Goal: Task Accomplishment & Management: Use online tool/utility

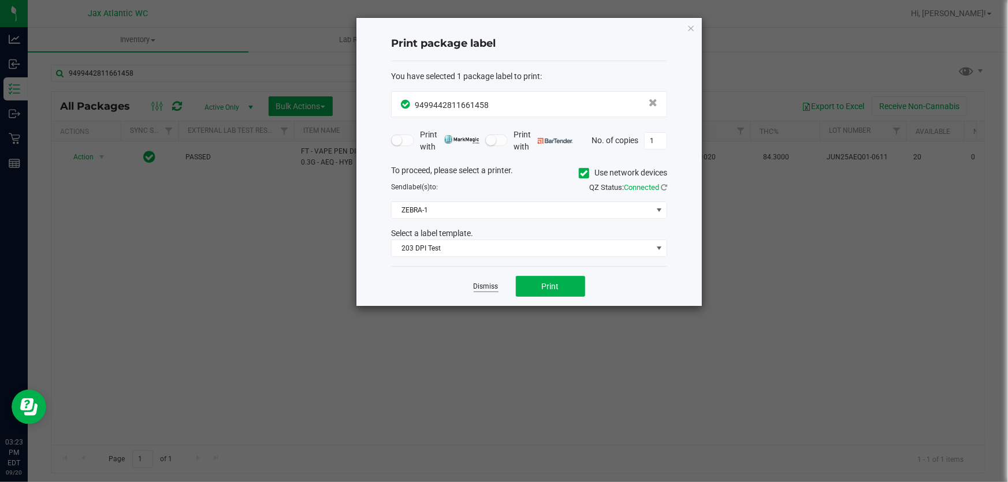
click at [486, 282] on link "Dismiss" at bounding box center [486, 287] width 25 height 10
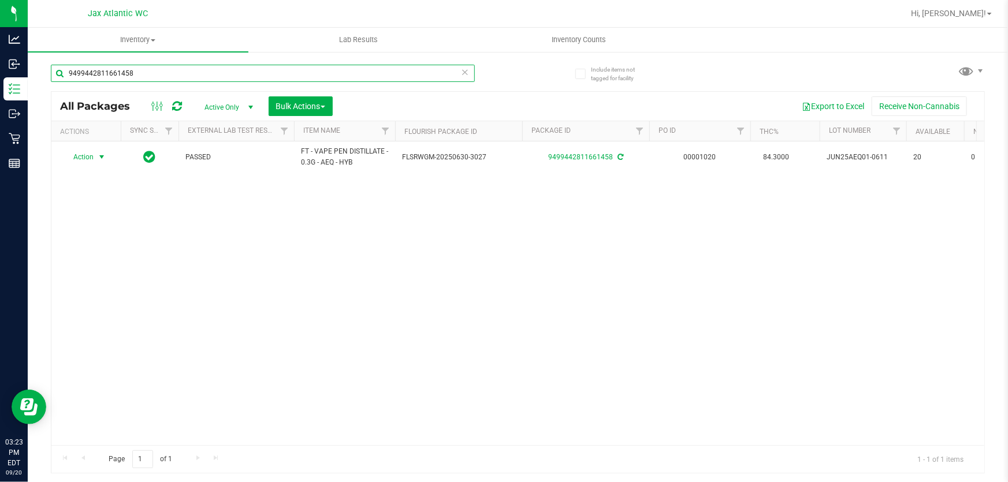
click at [196, 77] on input "9499442811661458" at bounding box center [263, 73] width 424 height 17
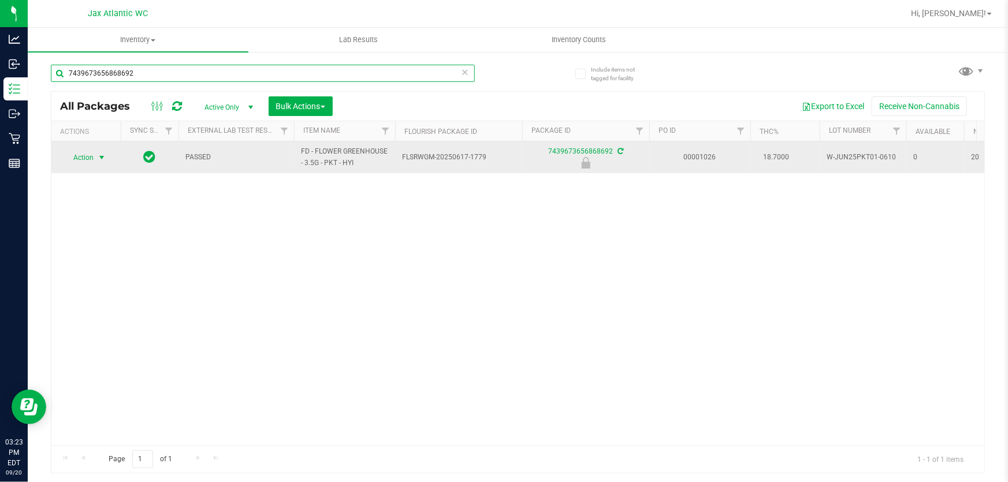
type input "7439673656868692"
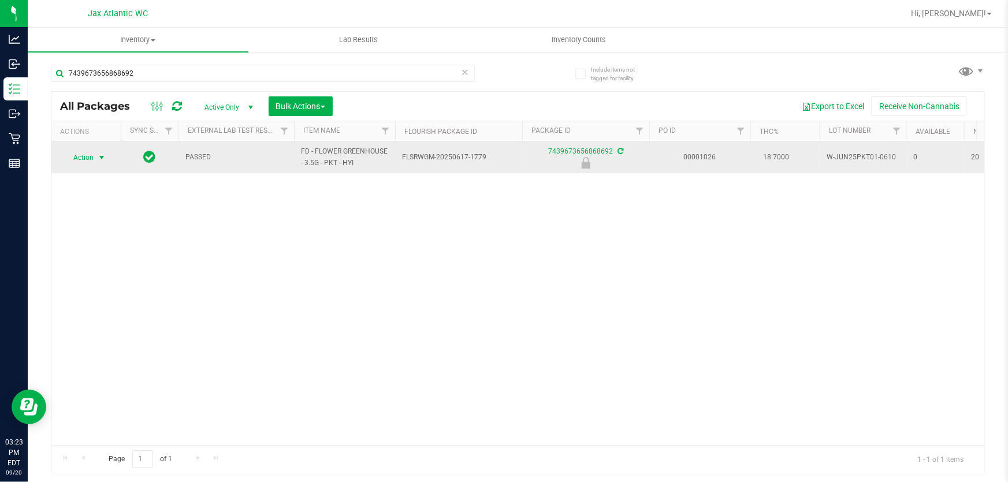
click at [102, 157] on span "select" at bounding box center [101, 157] width 9 height 9
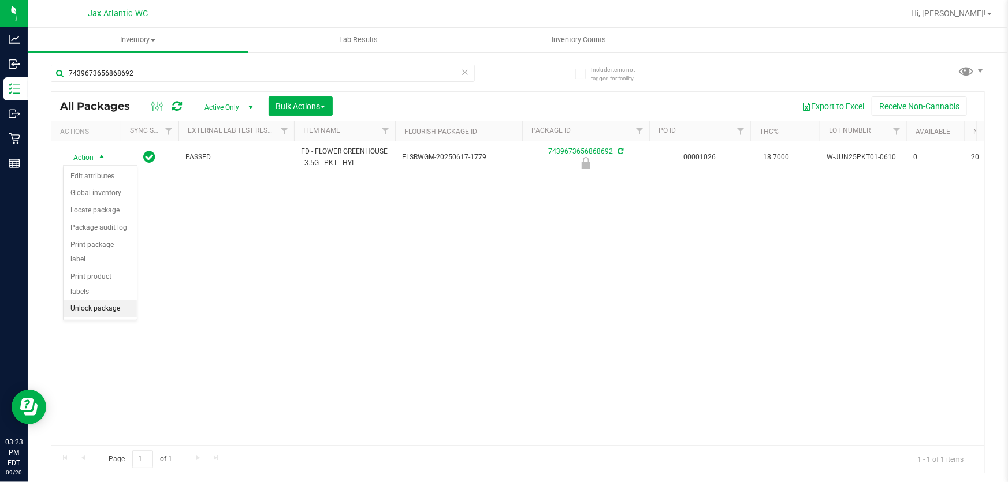
click at [119, 300] on li "Unlock package" at bounding box center [100, 308] width 73 height 17
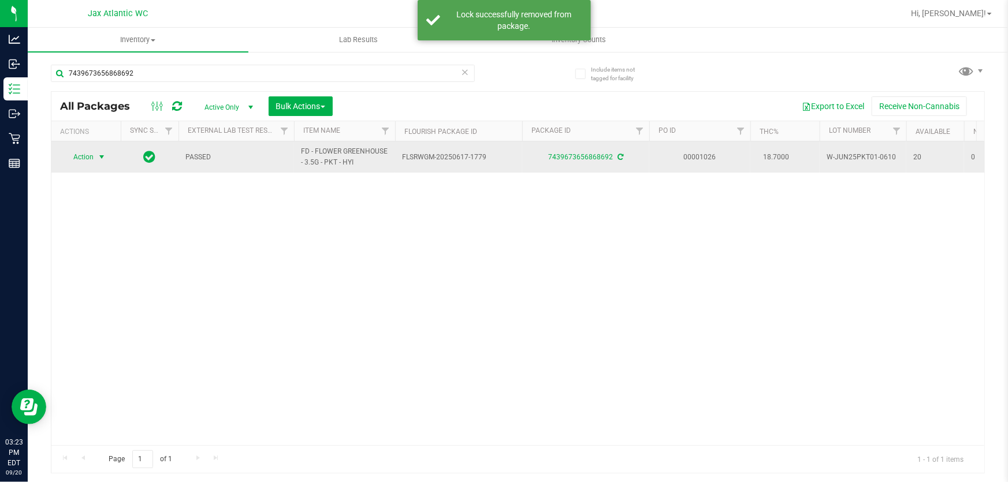
click at [102, 154] on span "select" at bounding box center [101, 156] width 9 height 9
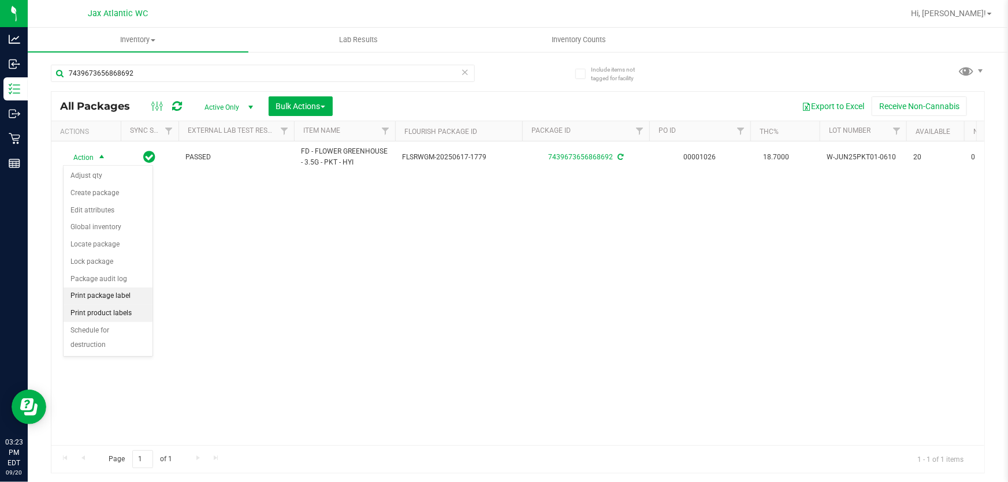
click at [126, 294] on li "Print package label" at bounding box center [108, 296] width 89 height 17
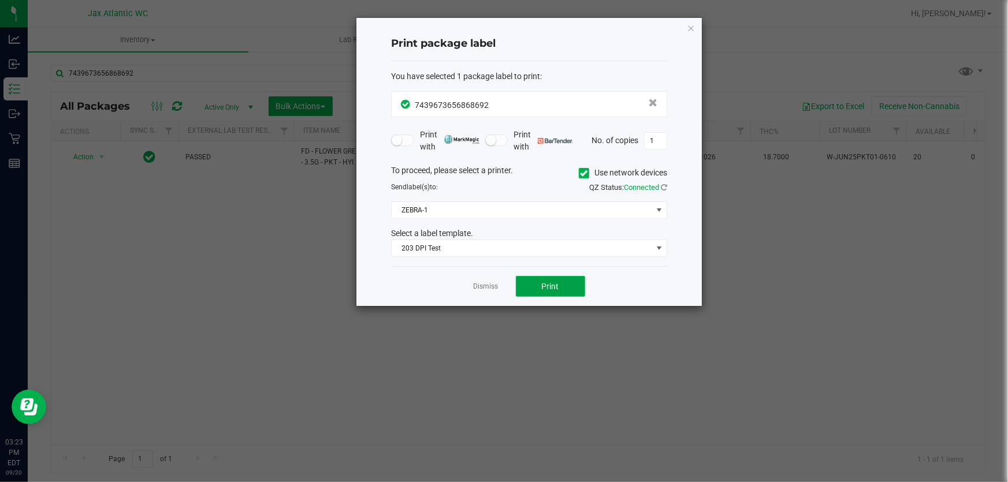
click at [558, 286] on span "Print" at bounding box center [550, 286] width 17 height 9
click at [531, 279] on button "Print" at bounding box center [550, 286] width 69 height 21
click at [492, 289] on link "Dismiss" at bounding box center [486, 287] width 25 height 10
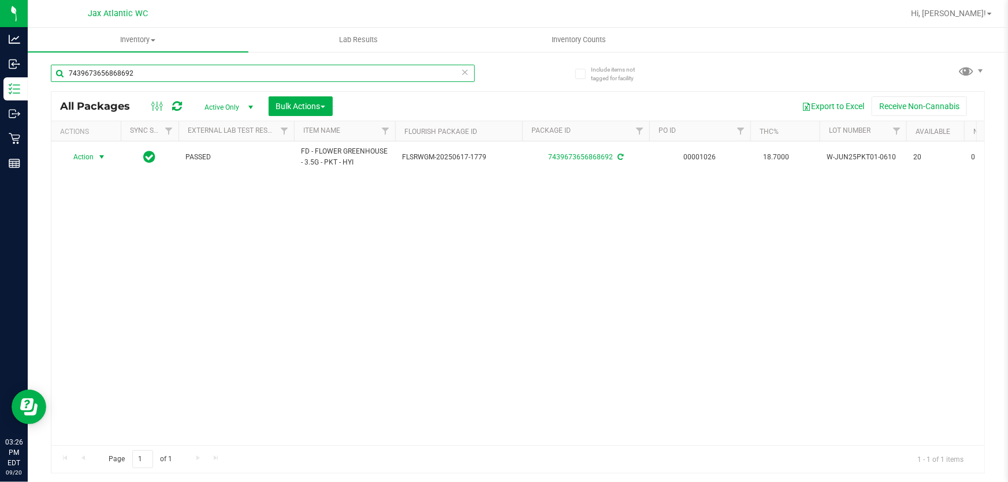
click at [220, 66] on input "7439673656868692" at bounding box center [263, 73] width 424 height 17
click at [219, 65] on input "7439673656868692" at bounding box center [263, 73] width 424 height 17
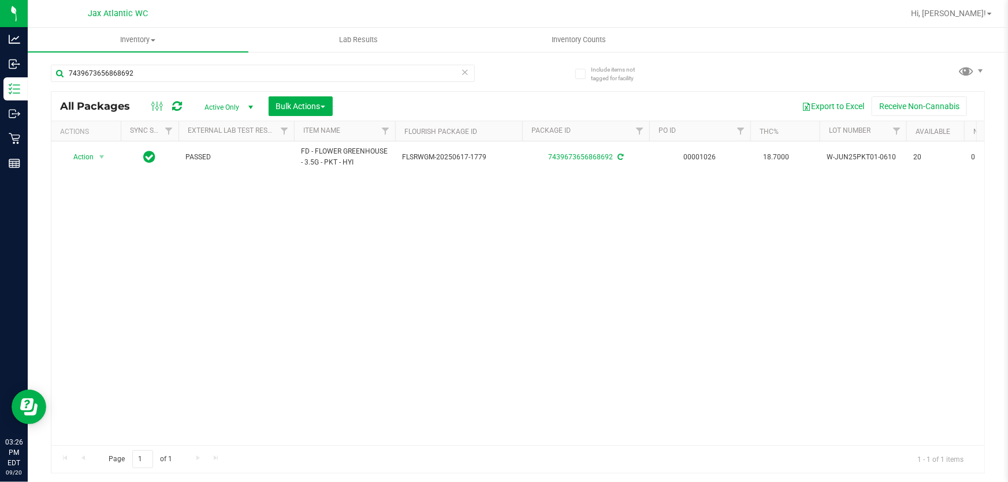
click at [225, 62] on div "7439673656868692" at bounding box center [284, 72] width 467 height 37
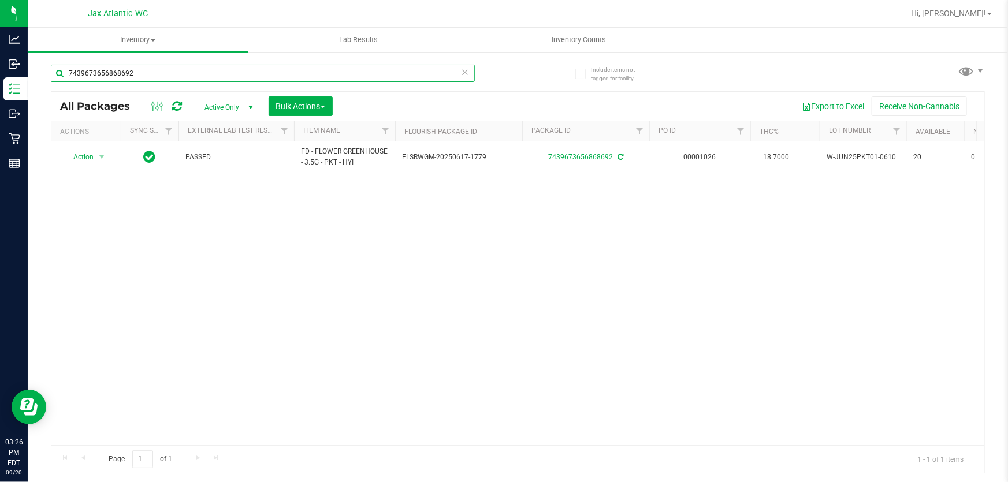
click at [224, 71] on input "7439673656868692" at bounding box center [263, 73] width 424 height 17
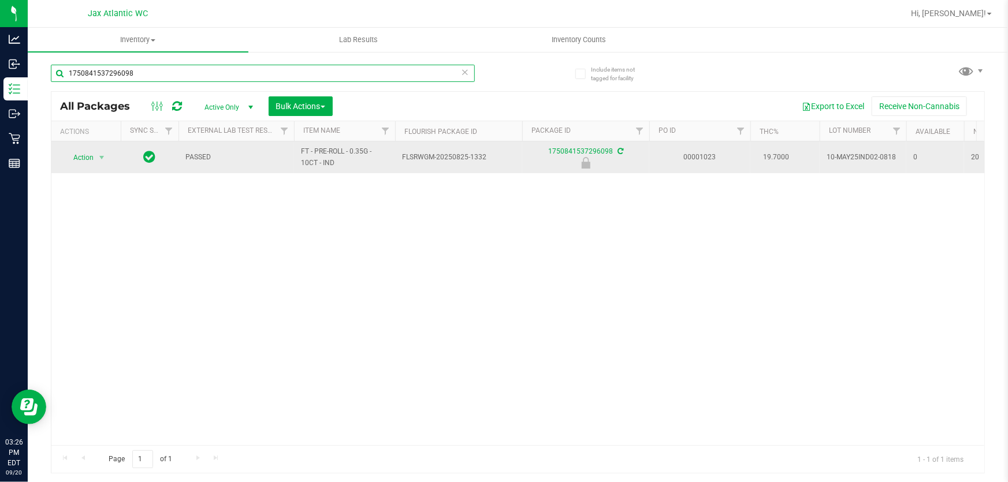
type input "1750841537296098"
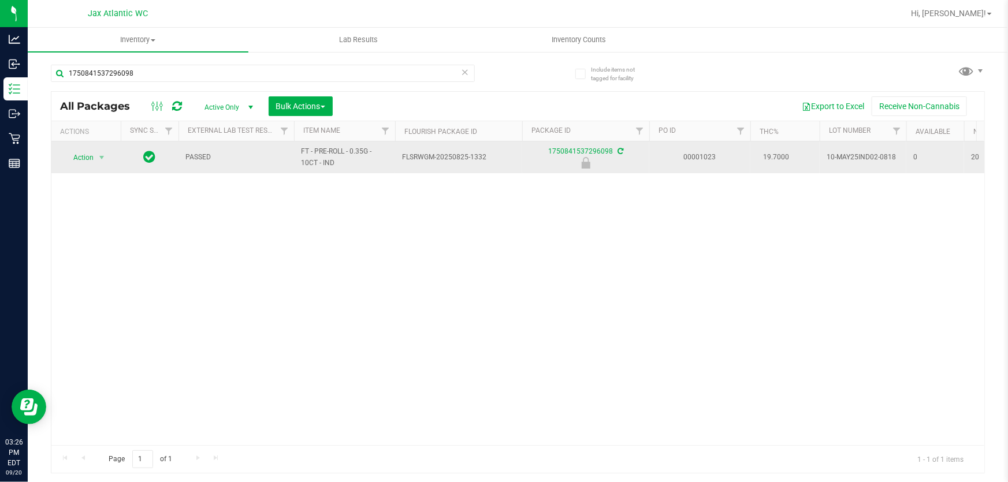
click at [109, 156] on span "select" at bounding box center [102, 158] width 14 height 16
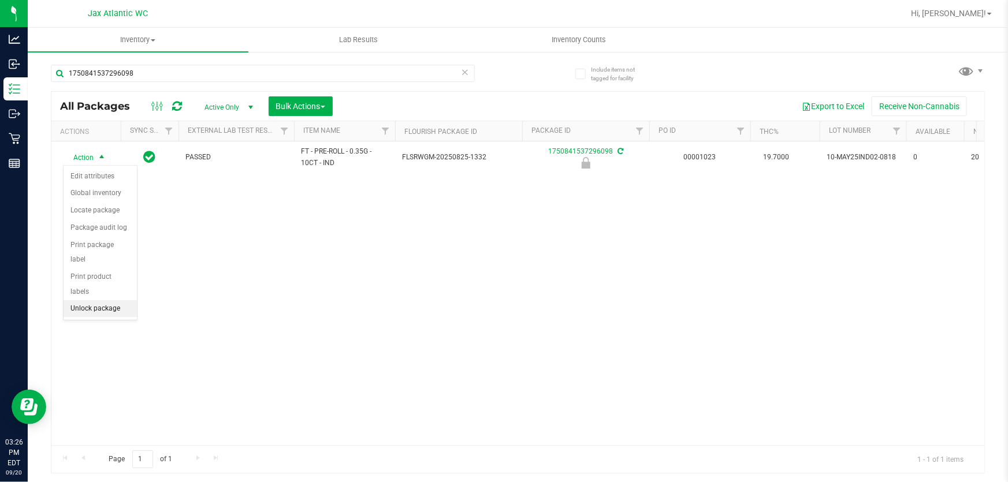
click at [110, 300] on li "Unlock package" at bounding box center [100, 308] width 73 height 17
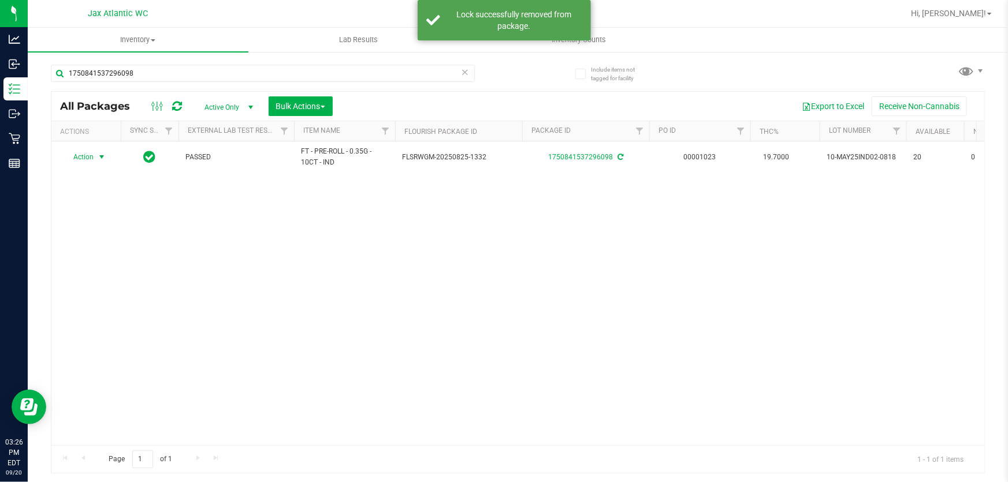
click at [98, 156] on span "select" at bounding box center [101, 156] width 9 height 9
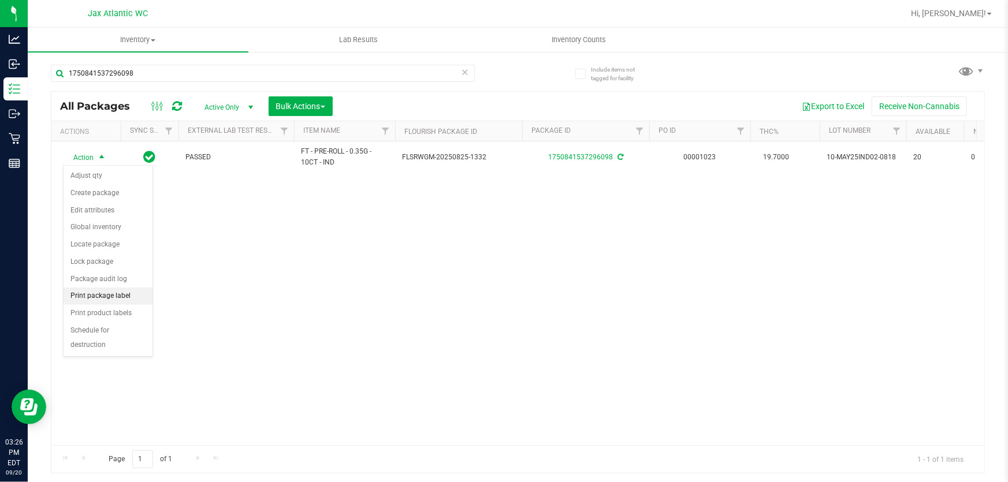
click at [121, 294] on li "Print package label" at bounding box center [108, 296] width 89 height 17
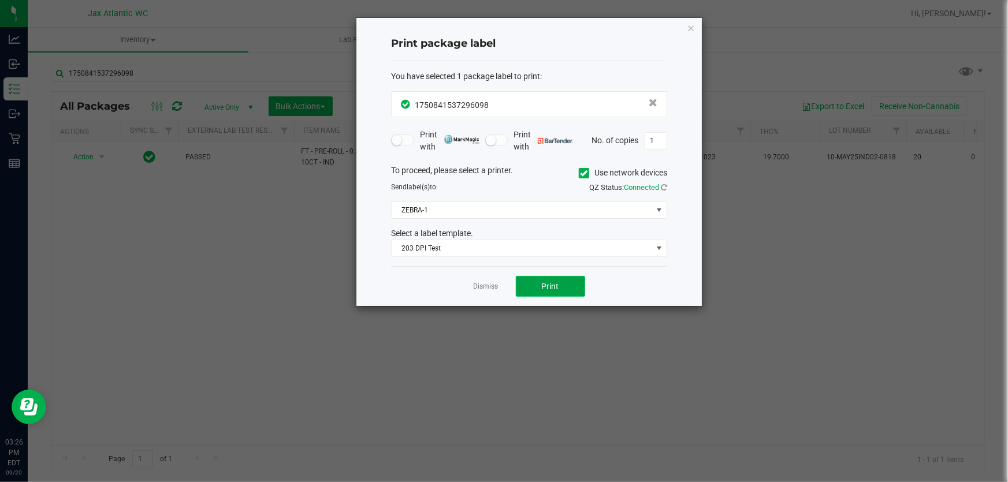
click at [565, 282] on button "Print" at bounding box center [550, 286] width 69 height 21
click at [691, 27] on icon "button" at bounding box center [691, 28] width 8 height 14
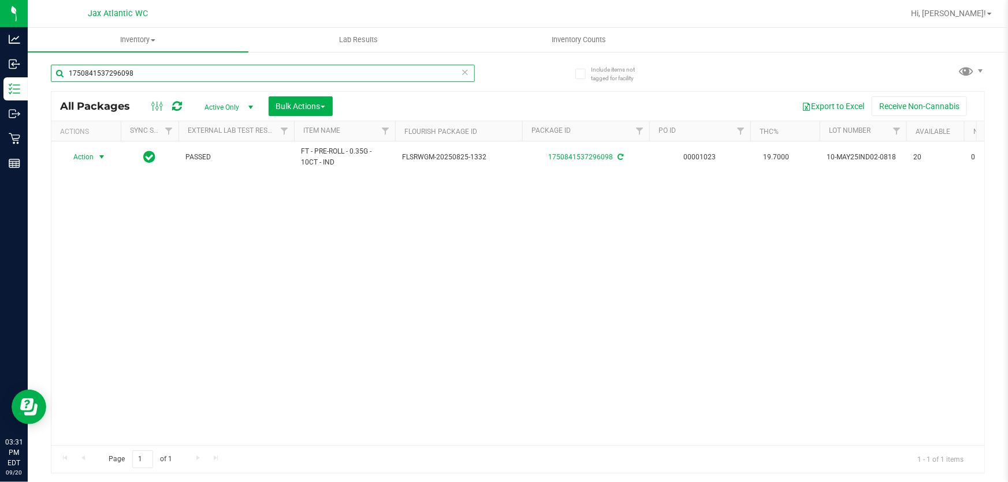
click at [100, 75] on input "1750841537296098" at bounding box center [263, 73] width 424 height 17
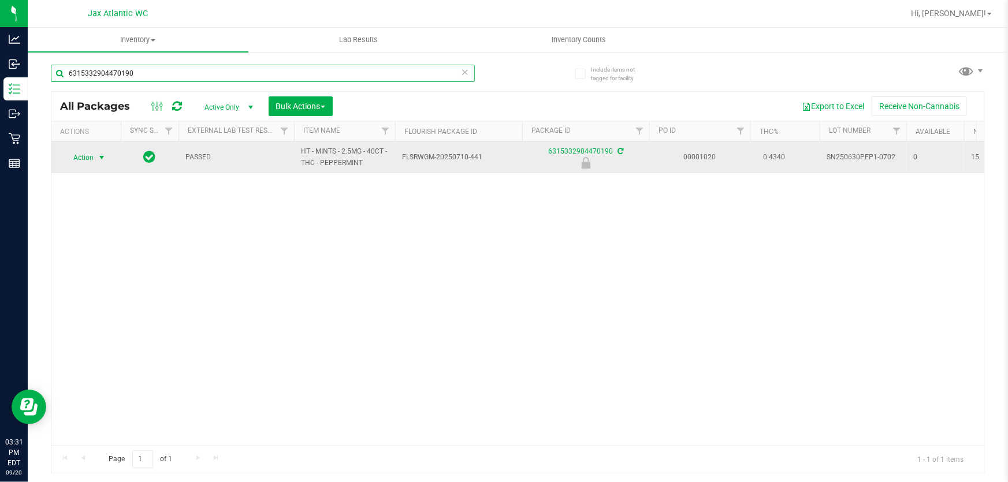
type input "6315332904470190"
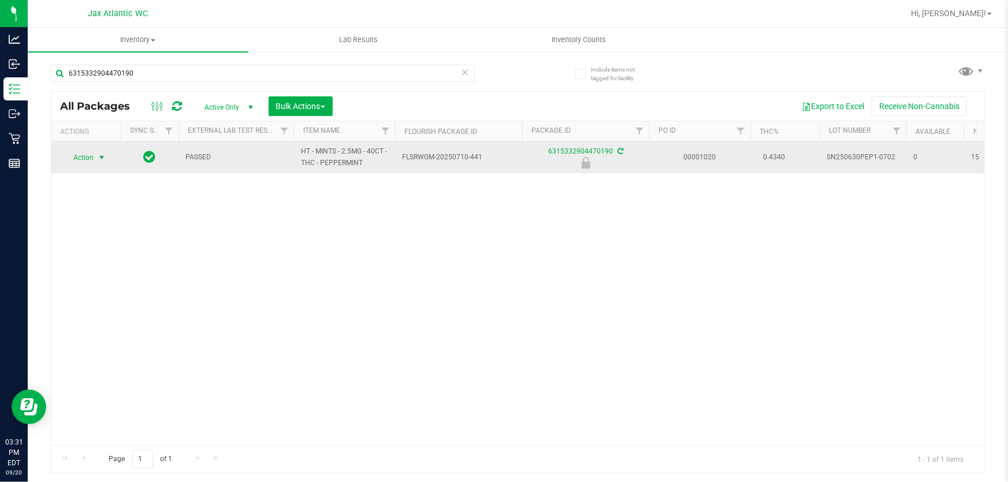
click at [82, 157] on span "Action" at bounding box center [78, 158] width 31 height 16
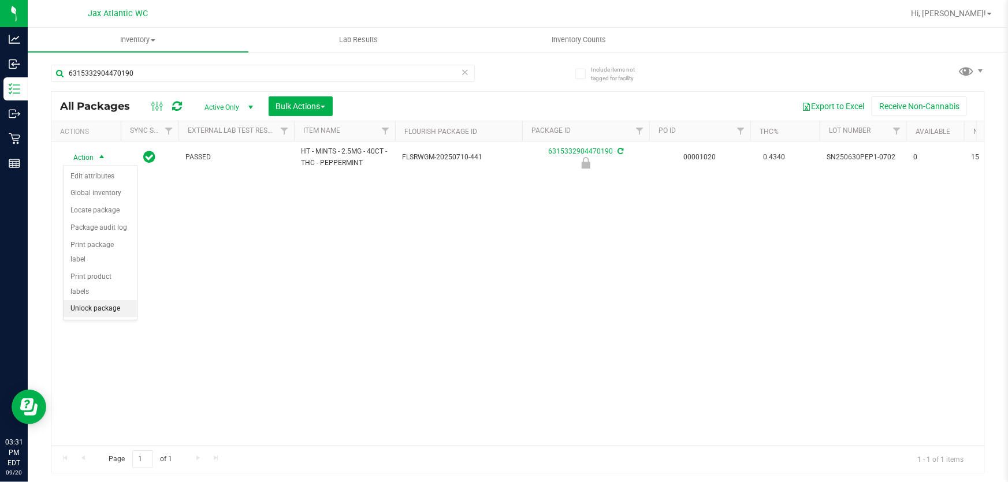
click at [99, 300] on li "Unlock package" at bounding box center [100, 308] width 73 height 17
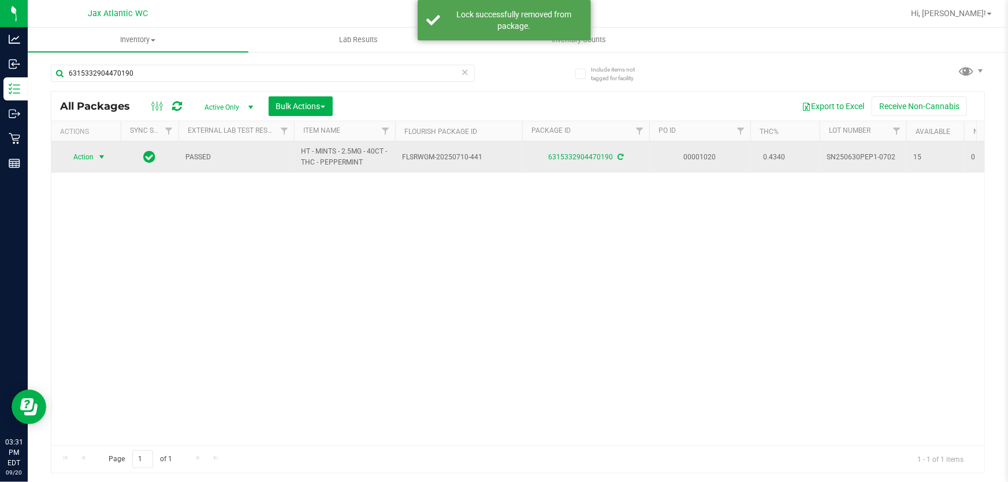
click at [85, 159] on span "Action" at bounding box center [78, 157] width 31 height 16
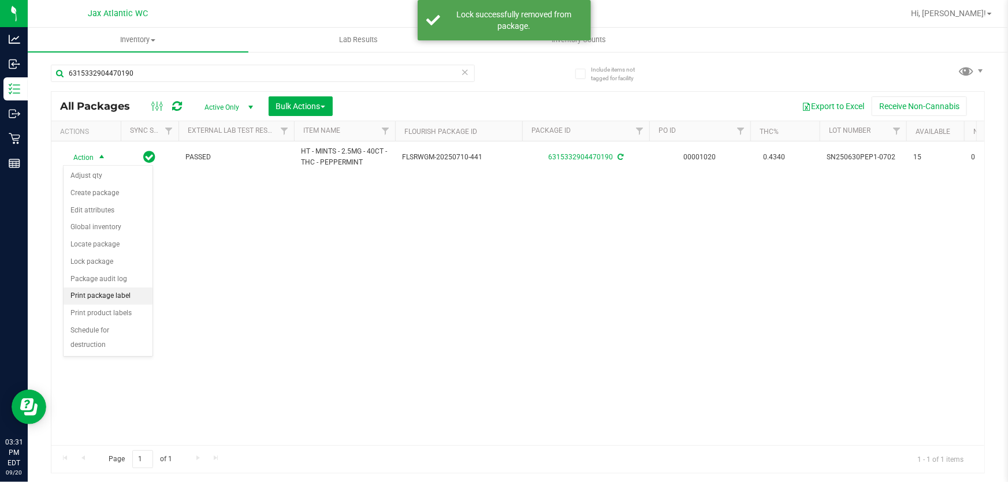
click at [93, 299] on li "Print package label" at bounding box center [108, 296] width 89 height 17
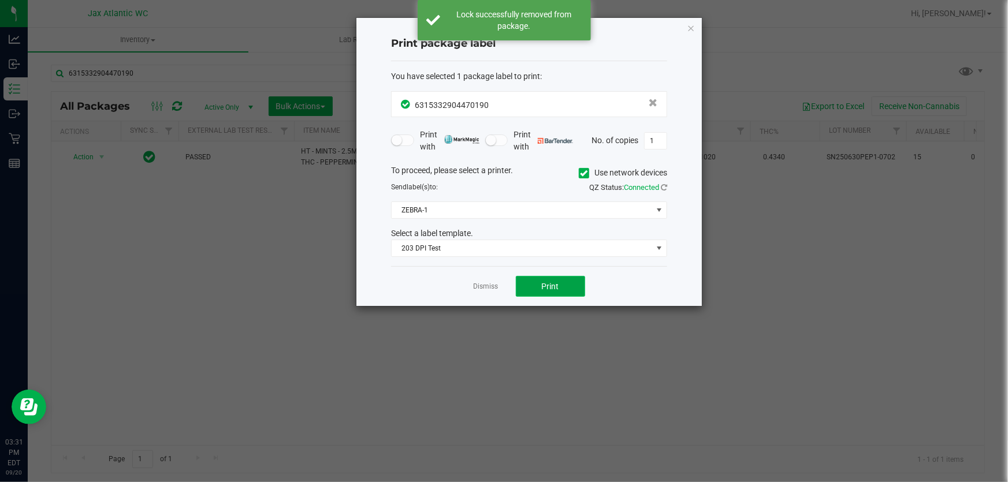
click at [542, 294] on button "Print" at bounding box center [550, 286] width 69 height 21
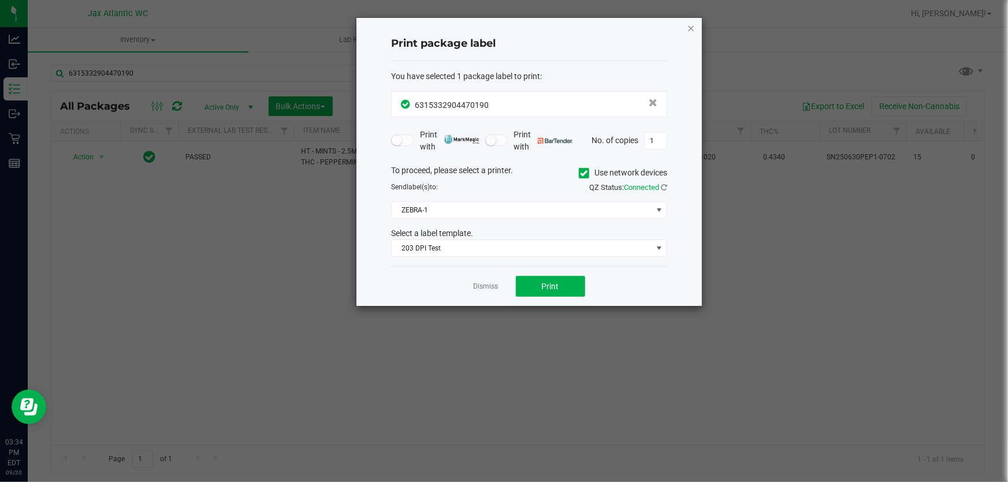
click at [694, 21] on icon "button" at bounding box center [691, 28] width 8 height 14
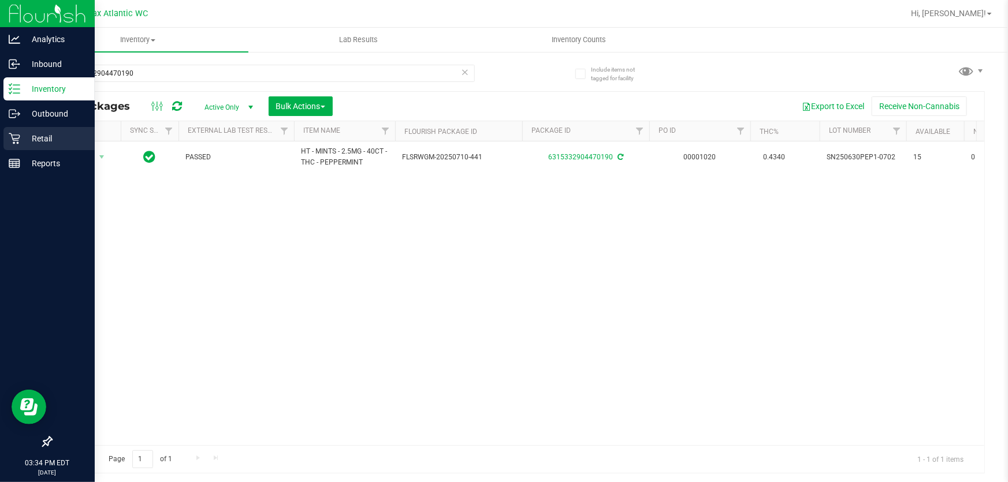
click at [18, 136] on icon at bounding box center [15, 139] width 12 height 12
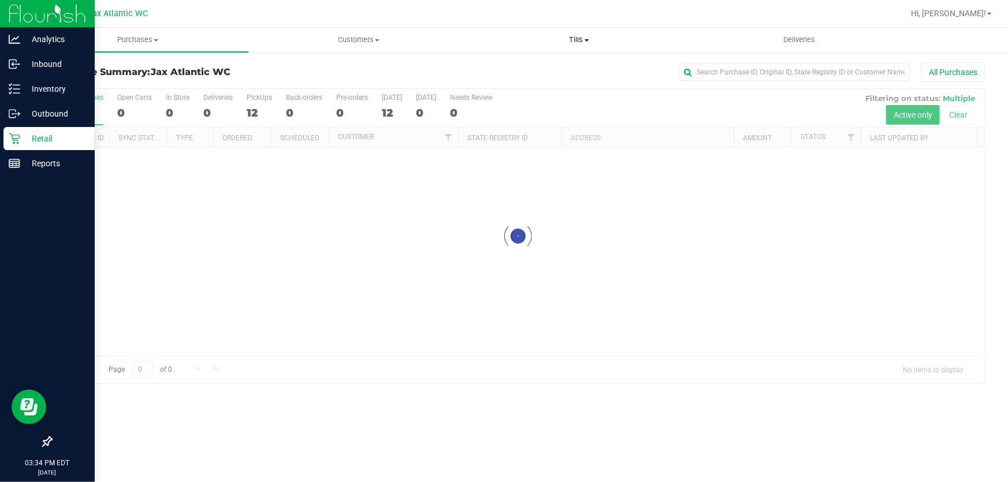
click at [580, 39] on span "Tills" at bounding box center [578, 40] width 219 height 10
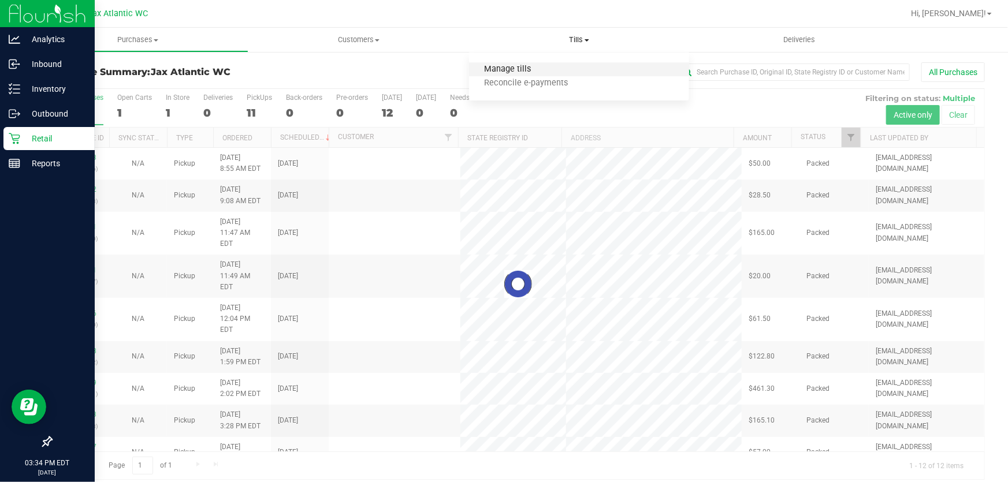
click at [540, 66] on span "Manage tills" at bounding box center [508, 70] width 78 height 10
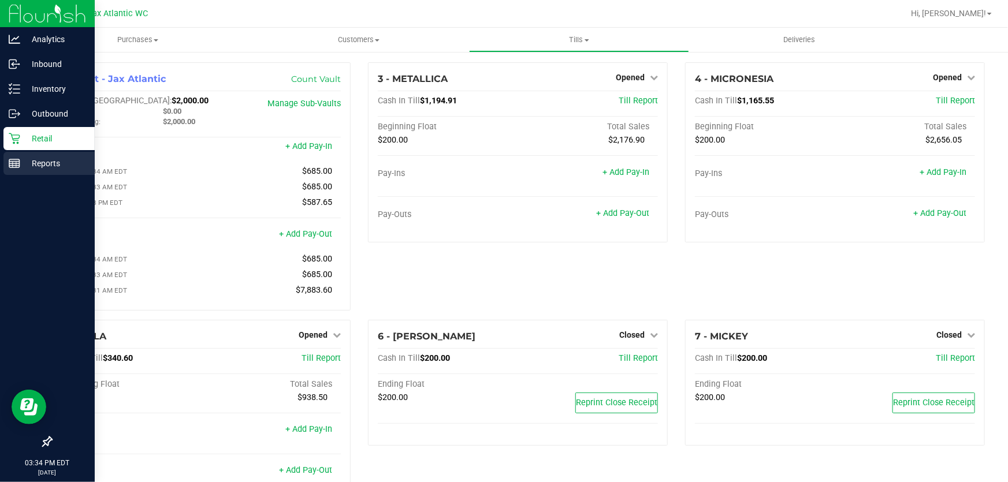
click at [24, 167] on p "Reports" at bounding box center [54, 163] width 69 height 14
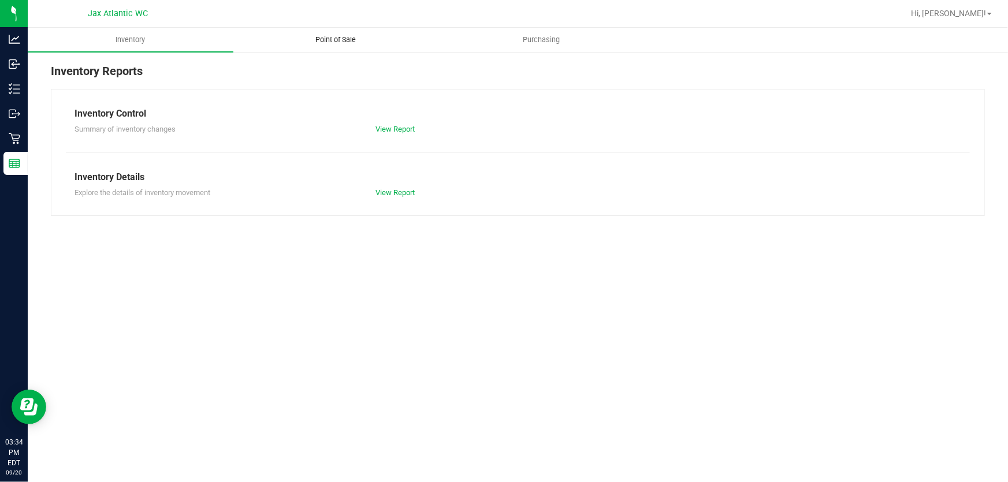
click at [345, 37] on span "Point of Sale" at bounding box center [336, 40] width 72 height 10
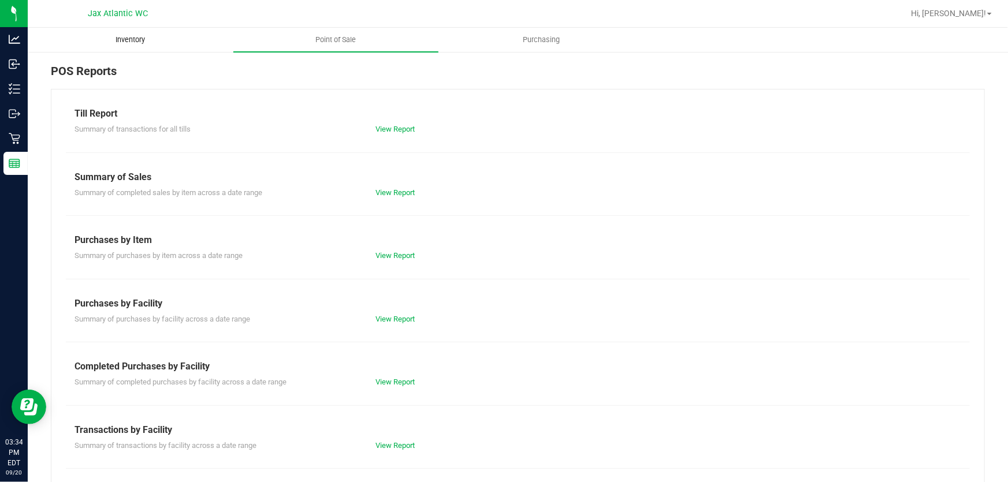
click at [120, 35] on span "Inventory" at bounding box center [130, 40] width 61 height 10
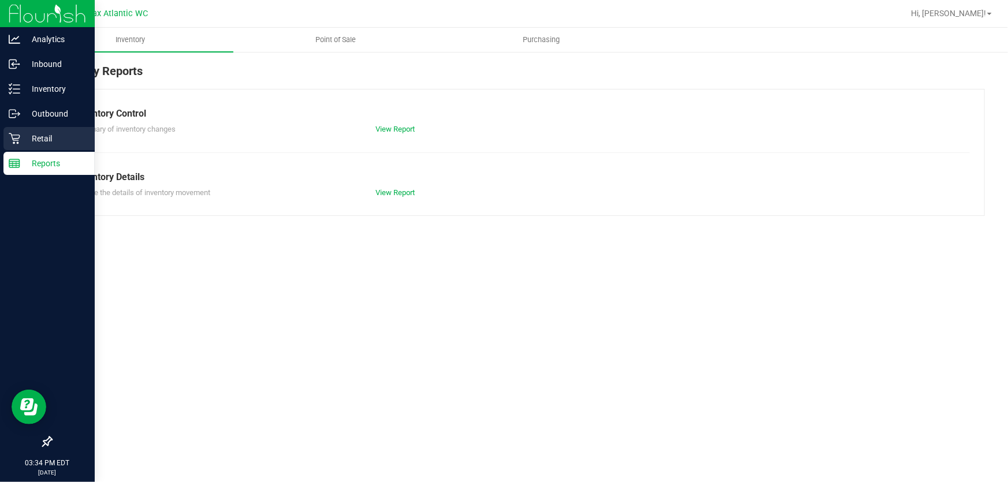
click at [14, 143] on icon at bounding box center [14, 138] width 11 height 11
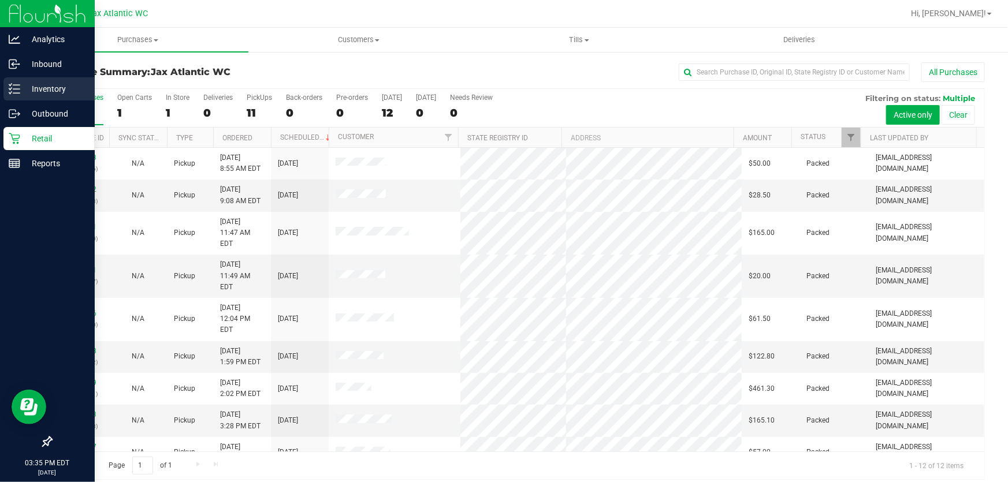
click at [57, 88] on p "Inventory" at bounding box center [54, 89] width 69 height 14
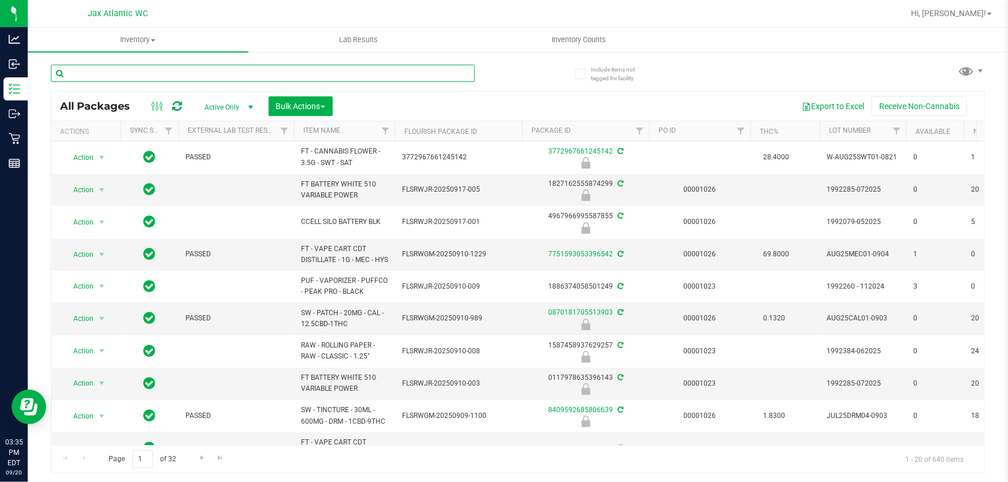
click at [206, 70] on input "text" at bounding box center [263, 73] width 424 height 17
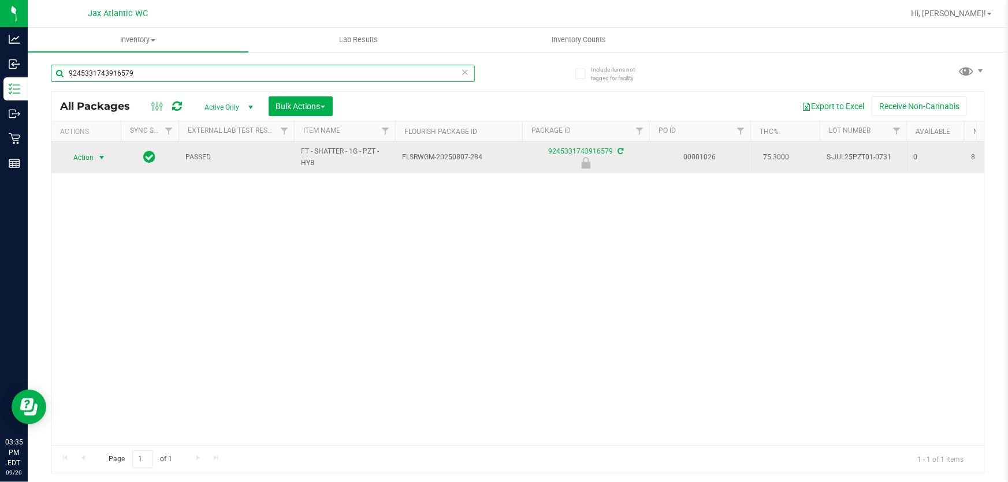
type input "9245331743916579"
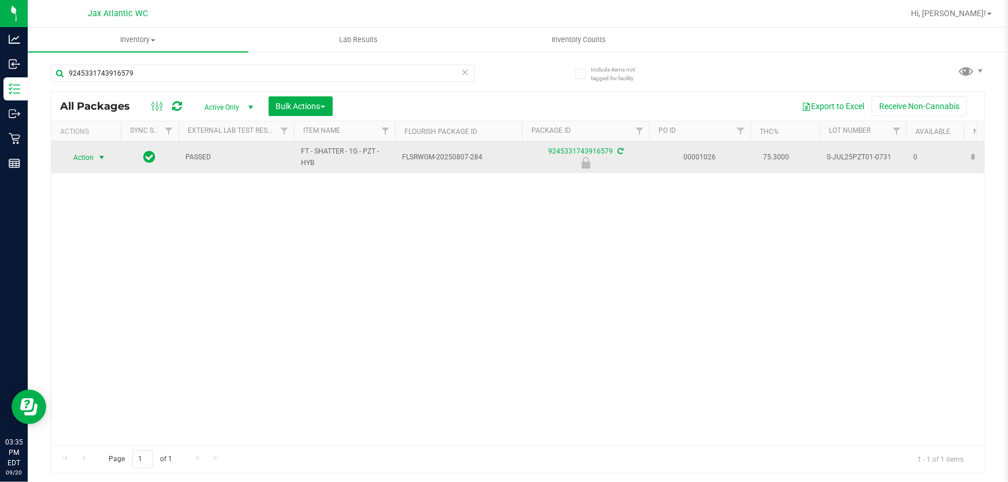
click at [105, 158] on span "select" at bounding box center [101, 157] width 9 height 9
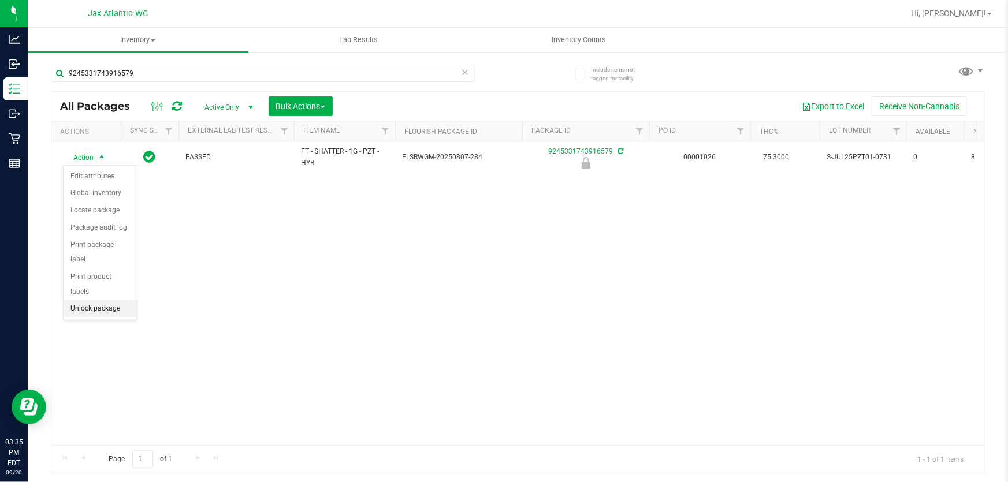
click at [107, 300] on li "Unlock package" at bounding box center [100, 308] width 73 height 17
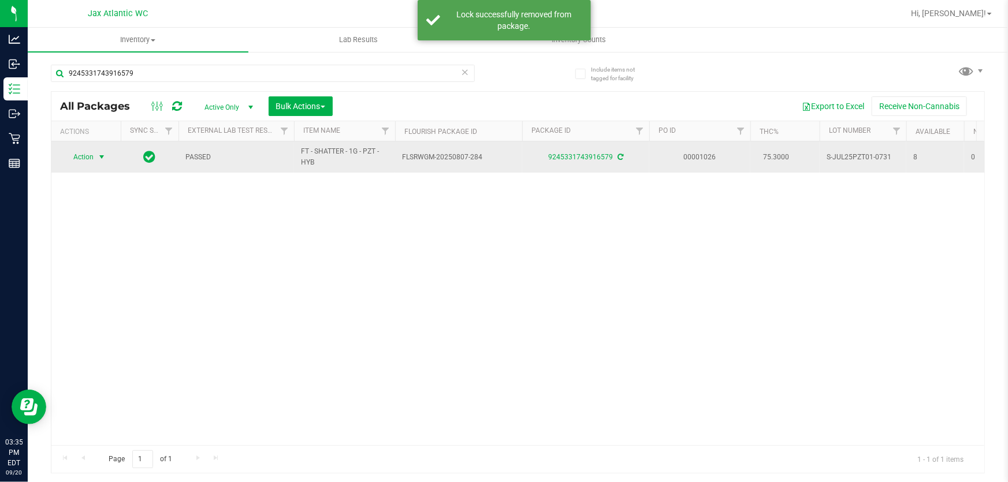
click at [99, 156] on span "select" at bounding box center [101, 156] width 9 height 9
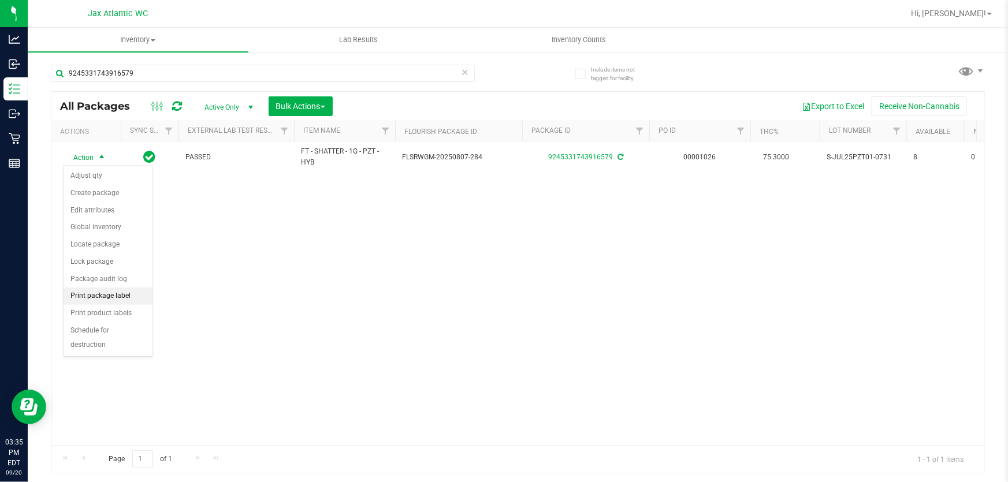
click at [124, 303] on li "Print package label" at bounding box center [108, 296] width 89 height 17
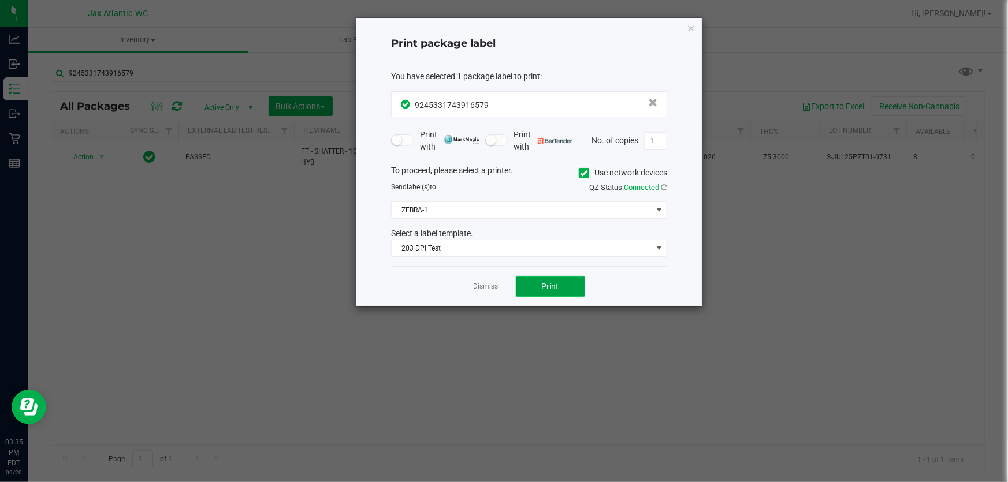
click at [545, 291] on button "Print" at bounding box center [550, 286] width 69 height 21
click at [493, 288] on link "Dismiss" at bounding box center [486, 287] width 25 height 10
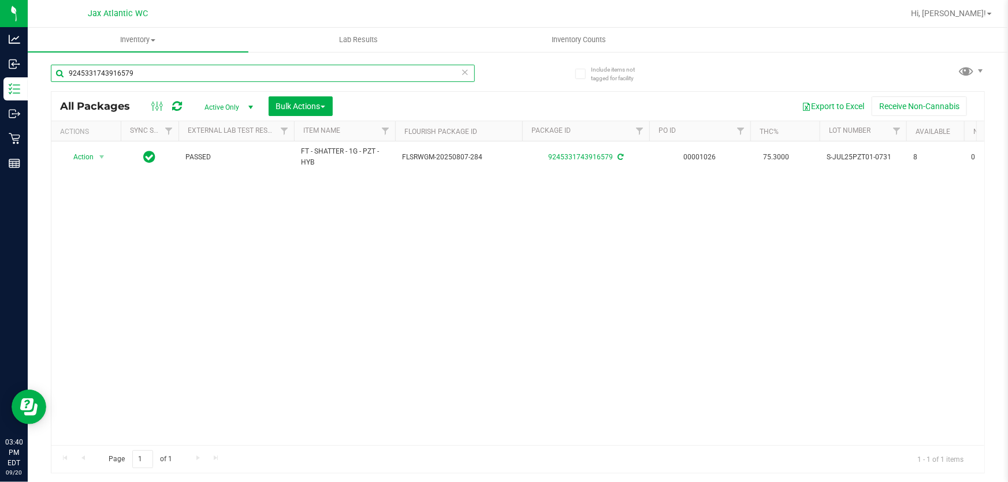
click at [185, 69] on input "9245331743916579" at bounding box center [263, 73] width 424 height 17
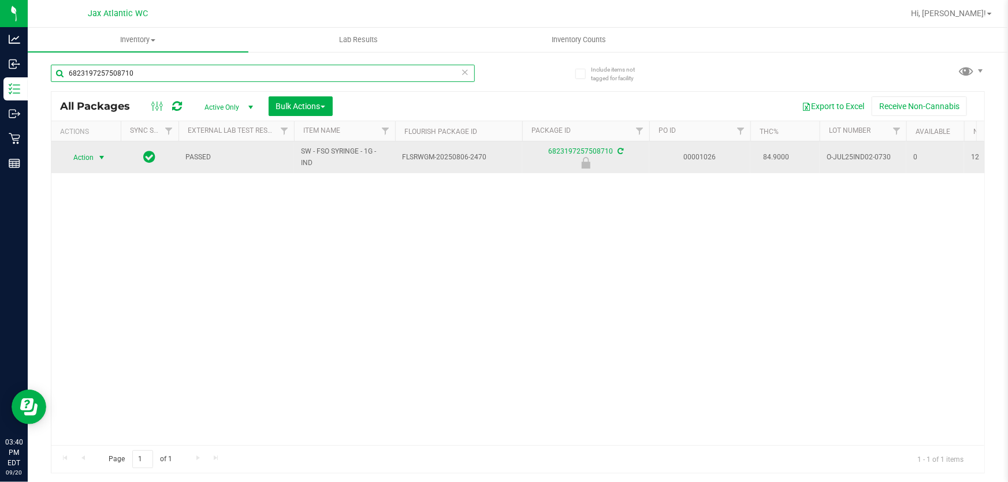
type input "6823197257508710"
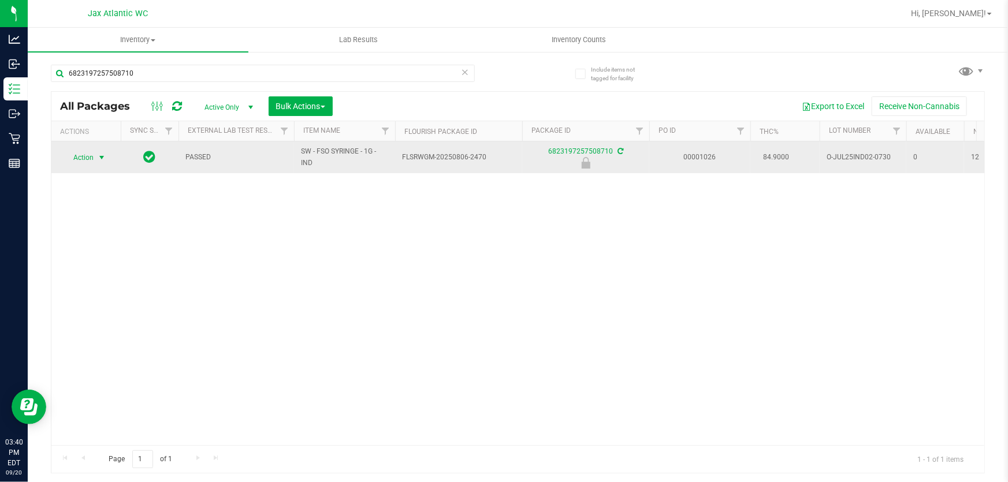
click at [98, 161] on span "select" at bounding box center [101, 157] width 9 height 9
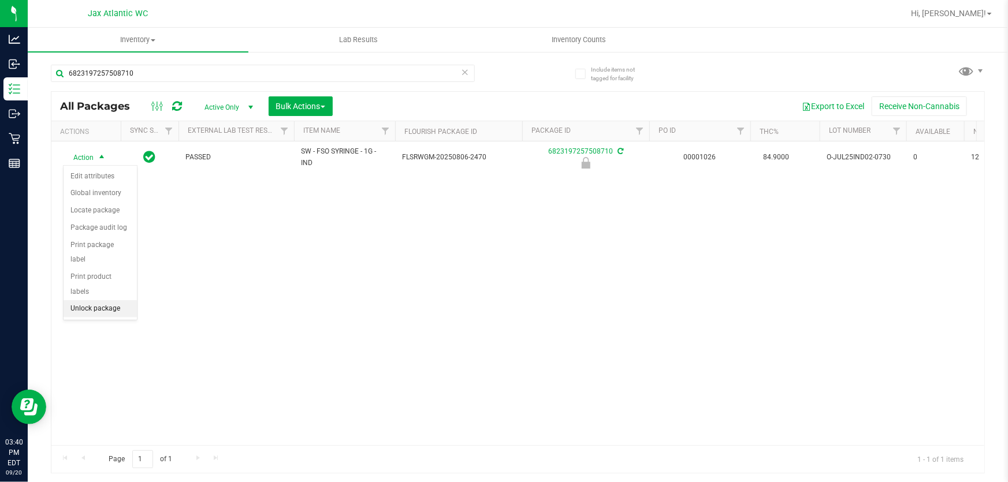
click at [105, 300] on li "Unlock package" at bounding box center [100, 308] width 73 height 17
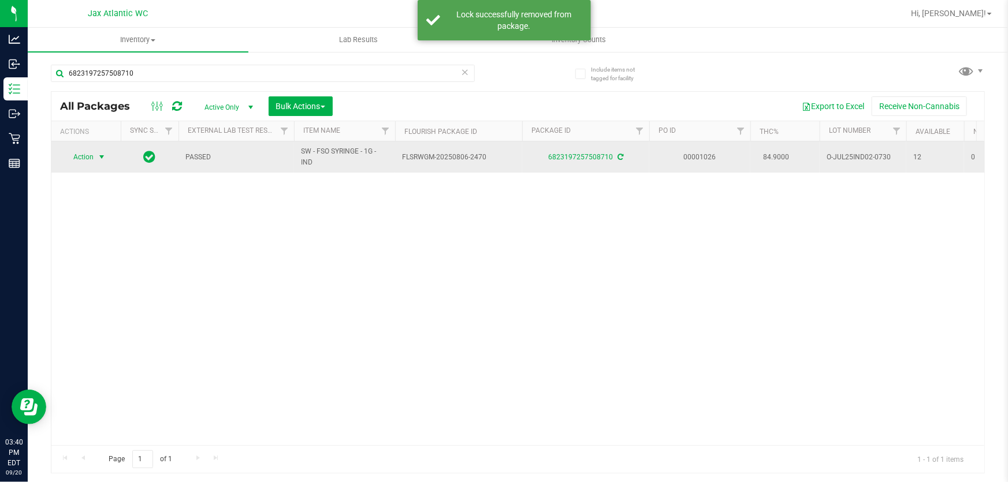
click at [92, 159] on span "Action" at bounding box center [78, 157] width 31 height 16
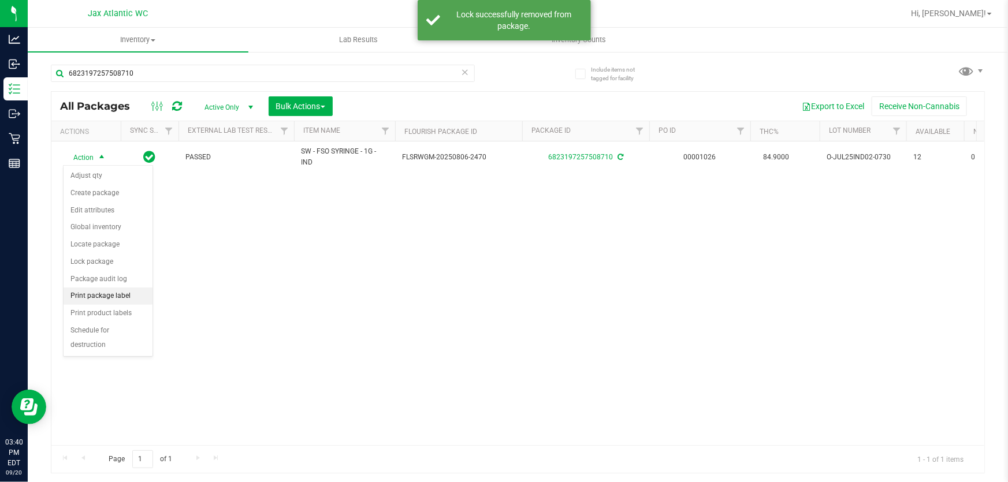
click at [123, 295] on li "Print package label" at bounding box center [108, 296] width 89 height 17
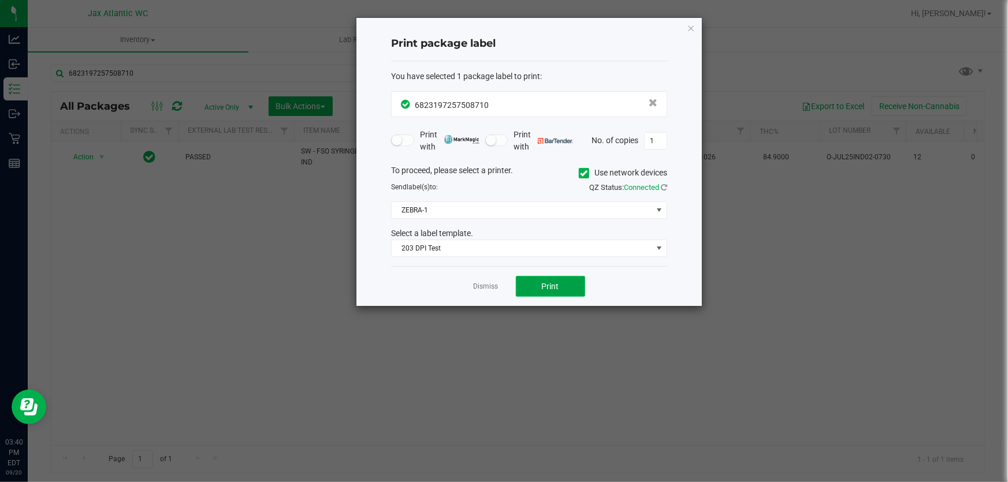
click at [549, 286] on span "Print" at bounding box center [550, 286] width 17 height 9
click at [687, 24] on icon "button" at bounding box center [691, 28] width 8 height 14
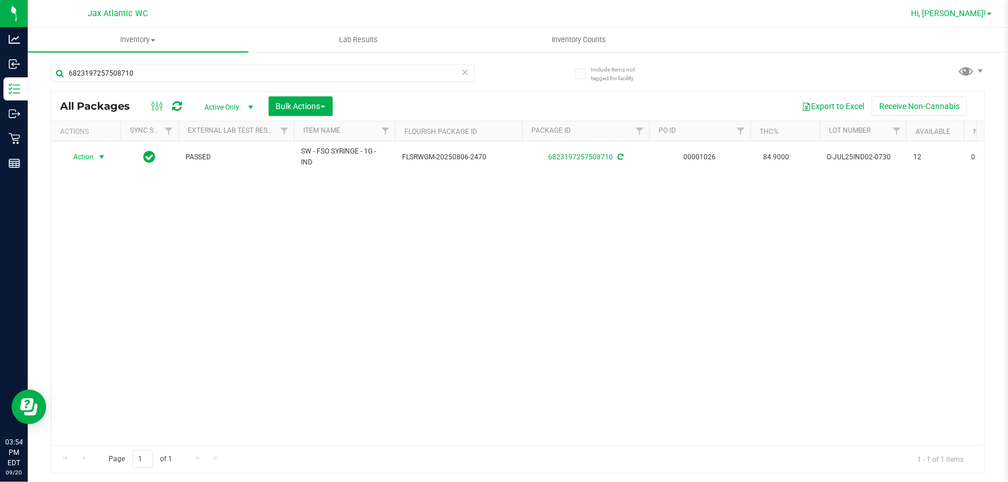
click at [959, 10] on span "Hi, [PERSON_NAME]!" at bounding box center [948, 13] width 75 height 9
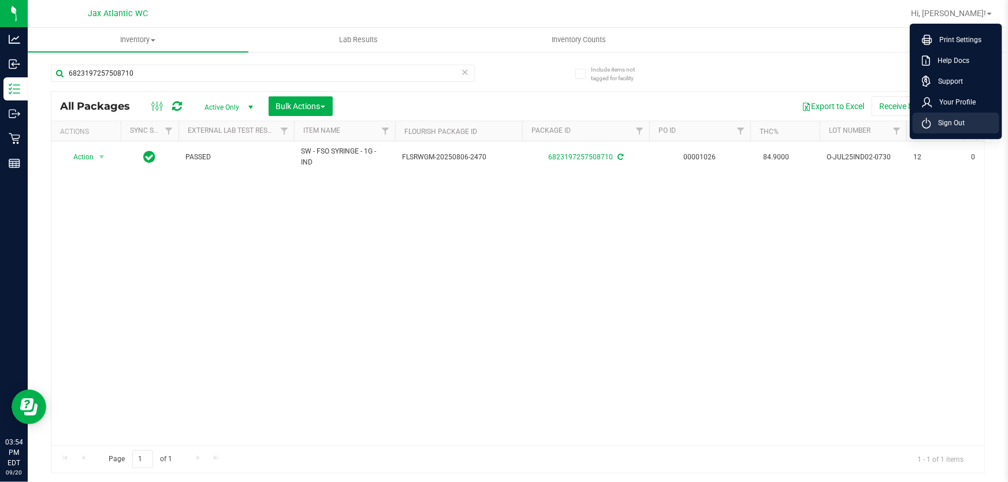
click at [947, 126] on span "Sign Out" at bounding box center [947, 123] width 33 height 12
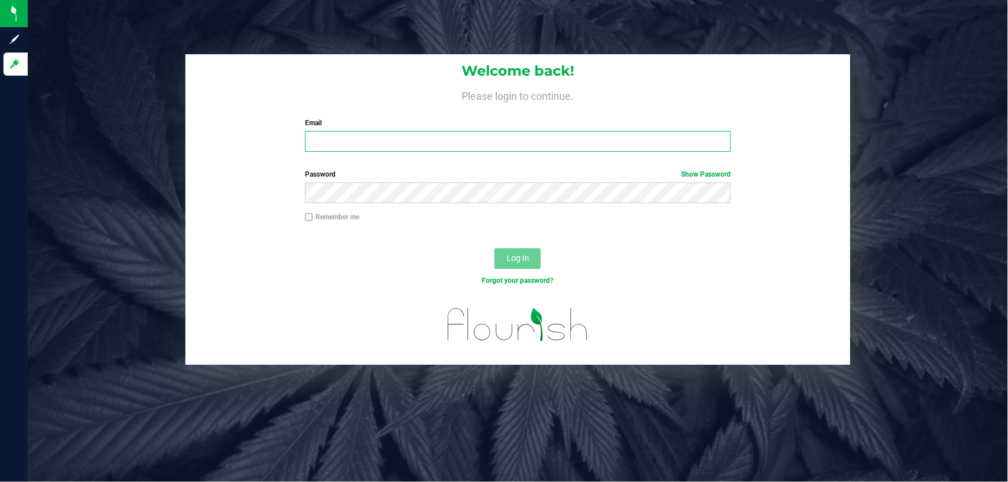
click at [337, 144] on input "Email" at bounding box center [518, 141] width 426 height 21
type input "[EMAIL_ADDRESS][DOMAIN_NAME]"
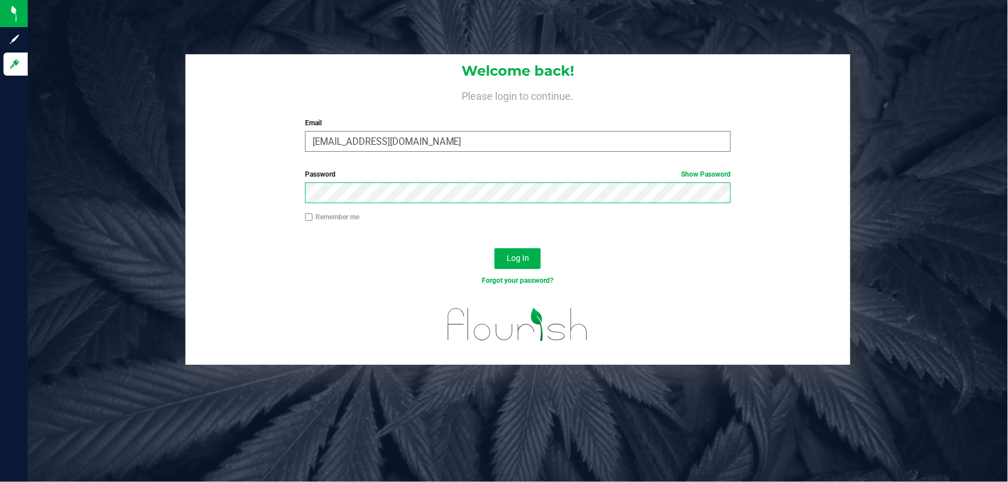
click at [494, 248] on button "Log In" at bounding box center [517, 258] width 46 height 21
